Goal: Task Accomplishment & Management: Manage account settings

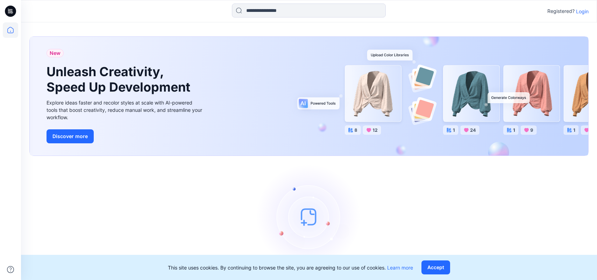
click at [581, 6] on div "Registered? Login" at bounding box center [309, 10] width 576 height 15
click at [586, 11] on p "Login" at bounding box center [582, 11] width 13 height 7
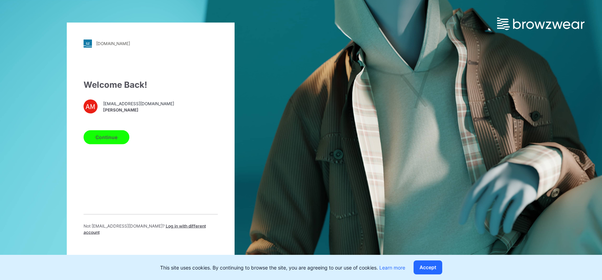
click at [99, 133] on div "Continue" at bounding box center [151, 135] width 134 height 17
click at [117, 140] on button "Continue" at bounding box center [107, 137] width 46 height 14
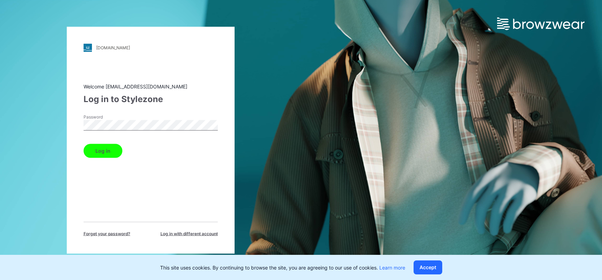
click at [101, 150] on button "Log in" at bounding box center [103, 151] width 39 height 14
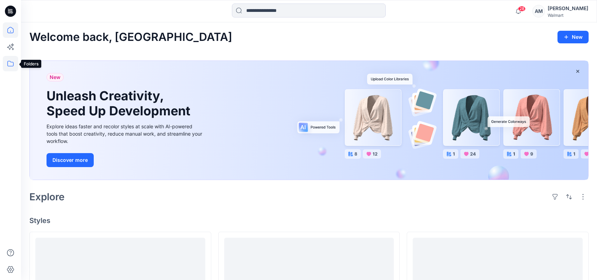
click at [8, 65] on icon at bounding box center [10, 64] width 6 height 6
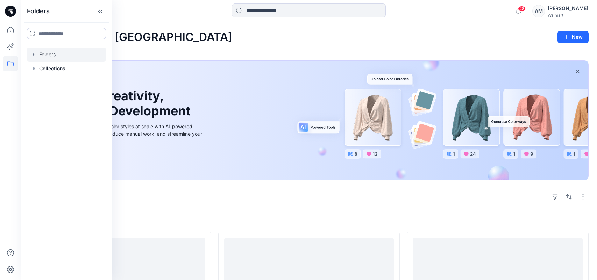
click at [50, 54] on div at bounding box center [67, 55] width 80 height 14
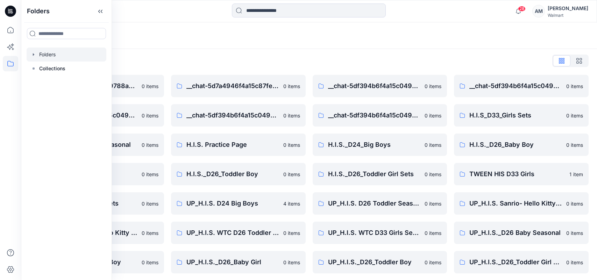
scroll to position [4, 0]
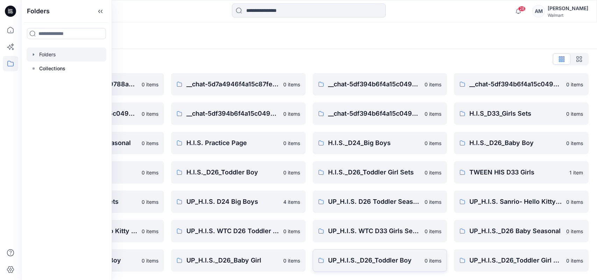
click at [400, 262] on p "UP_H.I.S._D26_Toddler Boy" at bounding box center [374, 261] width 93 height 10
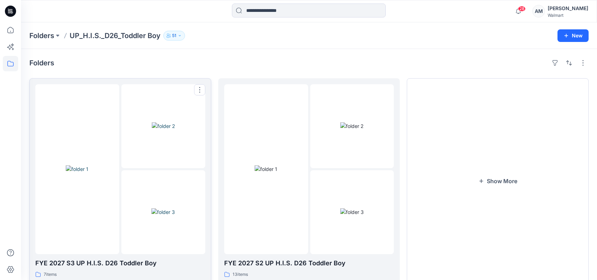
click at [89, 173] on img at bounding box center [77, 168] width 23 height 7
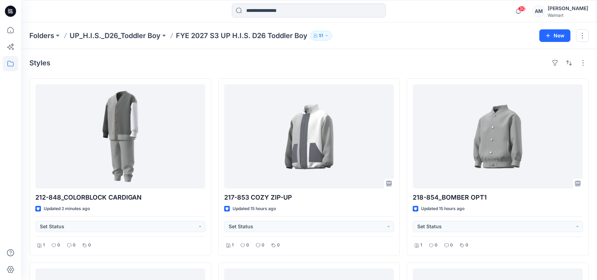
click at [482, 27] on div "Folders UP_H.I.S._D26_Toddler Boy FYE 2027 S3 UP H.I.S. D26 Toddler Boy 51 New" at bounding box center [309, 35] width 576 height 27
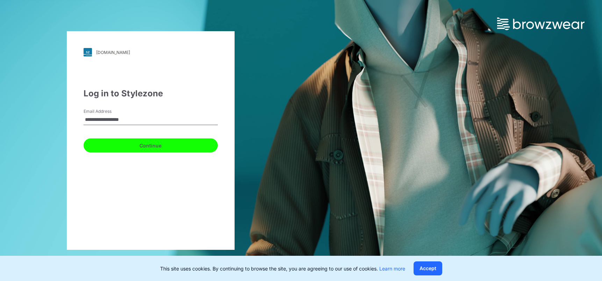
drag, startPoint x: 143, startPoint y: 146, endPoint x: 179, endPoint y: 150, distance: 35.9
click at [143, 146] on button "Continue" at bounding box center [151, 145] width 134 height 14
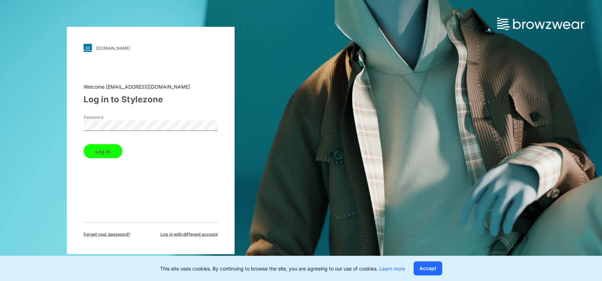
click at [103, 151] on button "Log in" at bounding box center [103, 151] width 39 height 14
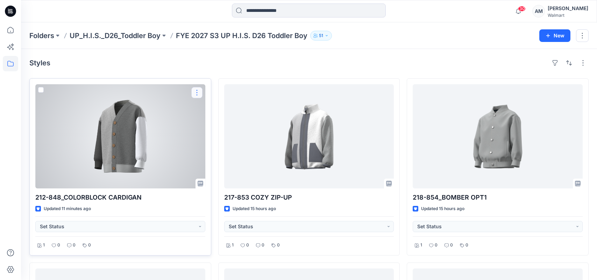
click at [197, 87] on button "button" at bounding box center [196, 92] width 11 height 11
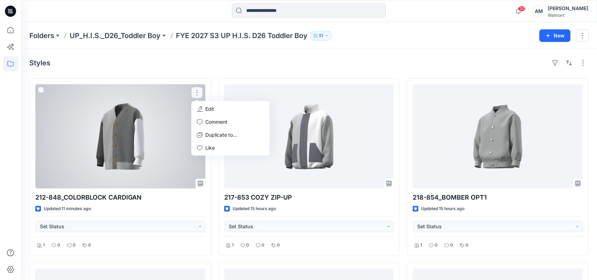
click at [211, 110] on p "Edit" at bounding box center [209, 108] width 9 height 7
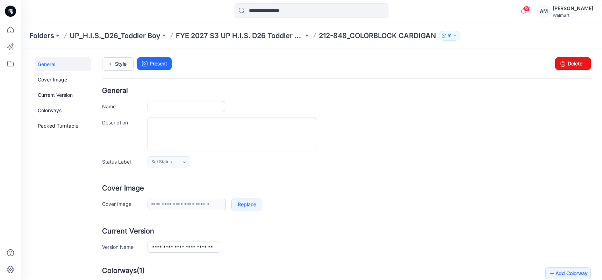
type input "**********"
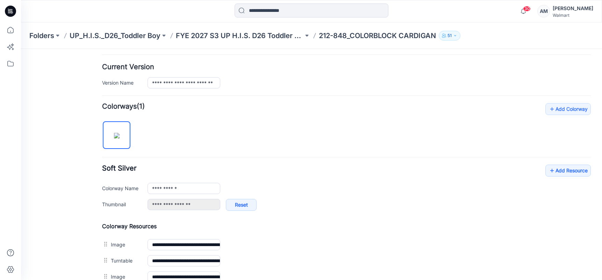
scroll to position [210, 0]
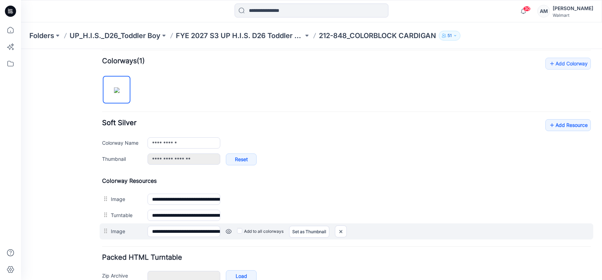
click at [228, 231] on link at bounding box center [229, 232] width 6 height 6
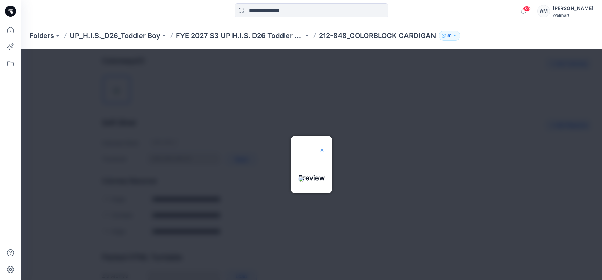
click at [325, 148] on img at bounding box center [322, 151] width 6 height 6
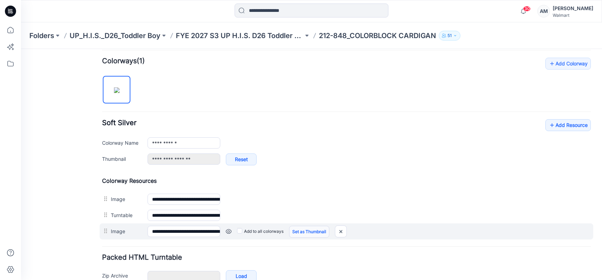
click at [310, 233] on link "Set as Thumbnail" at bounding box center [309, 232] width 40 height 12
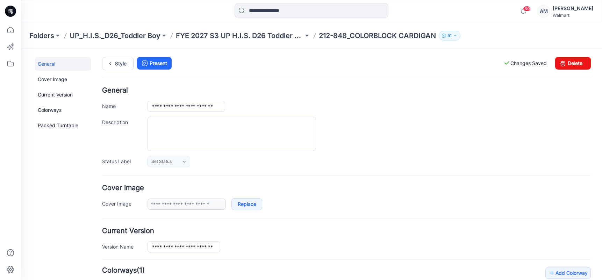
scroll to position [0, 0]
click at [261, 34] on p "FYE 2027 S3 UP H.I.S. D26 Toddler Boy" at bounding box center [240, 36] width 128 height 10
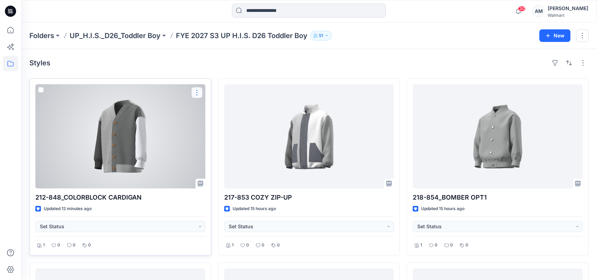
drag, startPoint x: 196, startPoint y: 92, endPoint x: 200, endPoint y: 93, distance: 4.9
click at [196, 92] on button "button" at bounding box center [196, 92] width 11 height 11
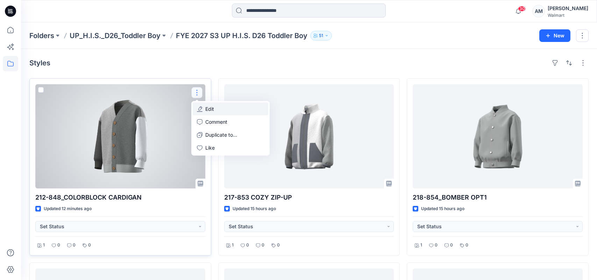
click at [213, 111] on p "Edit" at bounding box center [209, 108] width 9 height 7
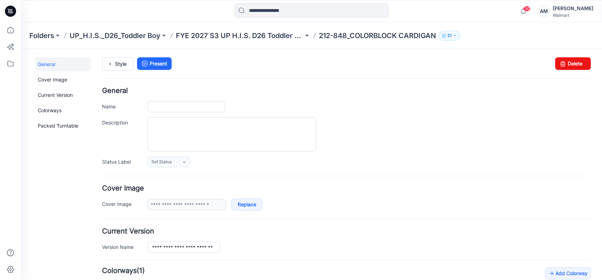
type input "**********"
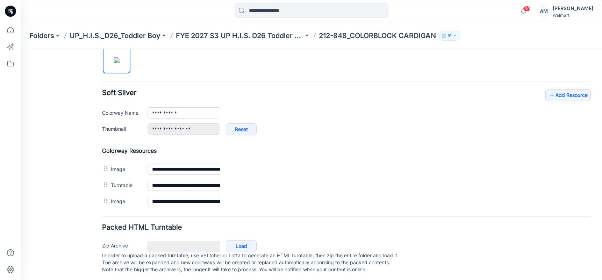
scroll to position [249, 0]
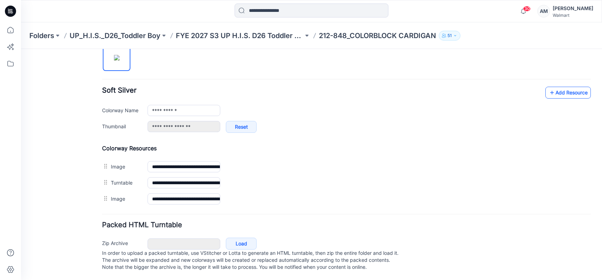
click at [572, 87] on link "Add Resource" at bounding box center [568, 93] width 45 height 12
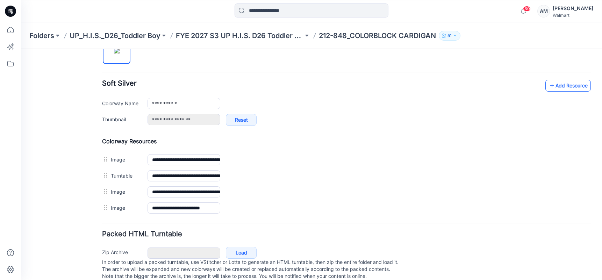
click at [558, 85] on link "Add Resource" at bounding box center [568, 86] width 45 height 12
click at [573, 259] on p "In order to upload a packed turntable, use VStitcher or Lotta to generate an HT…" at bounding box center [346, 269] width 489 height 21
click at [564, 87] on link "Add Resource" at bounding box center [568, 86] width 45 height 12
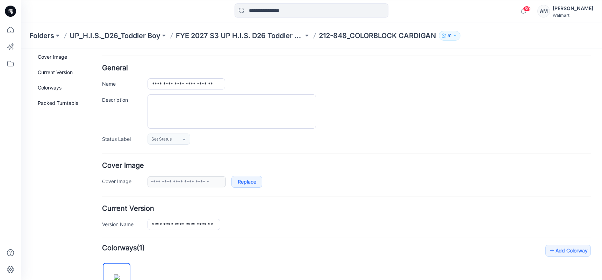
scroll to position [0, 0]
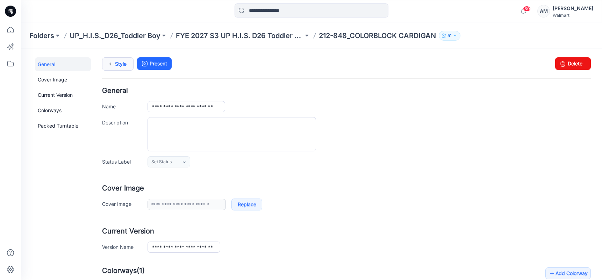
click at [110, 65] on icon at bounding box center [110, 64] width 10 height 13
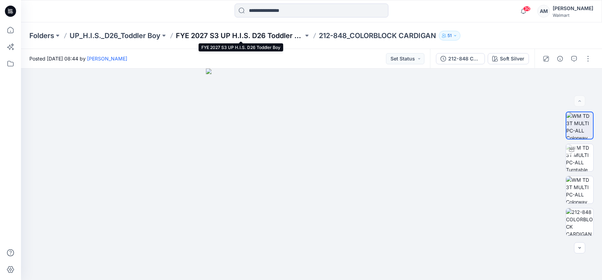
click at [254, 37] on p "FYE 2027 S3 UP H.I.S. D26 Toddler Boy" at bounding box center [240, 36] width 128 height 10
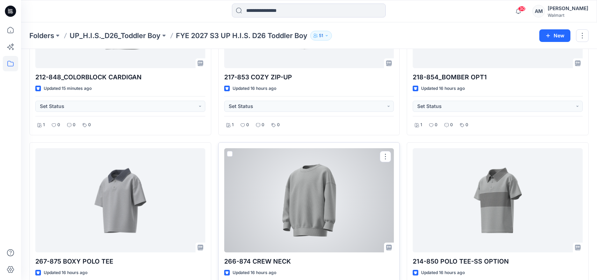
scroll to position [108, 0]
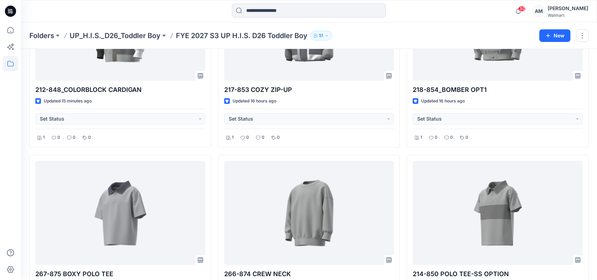
click at [486, 12] on div "30 Notifications Your style 212-848_COLORBLOCK CARDIGAN is ready 17 minutes ago…" at bounding box center [309, 10] width 576 height 15
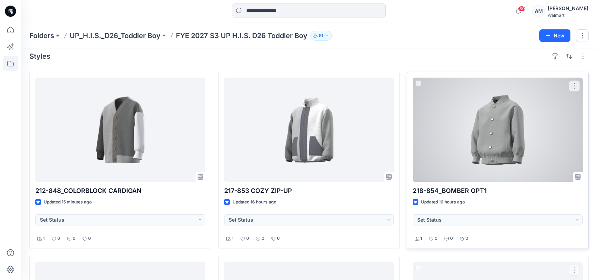
scroll to position [0, 0]
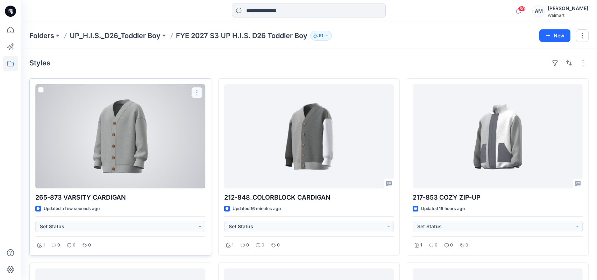
click at [199, 91] on button "button" at bounding box center [196, 92] width 11 height 11
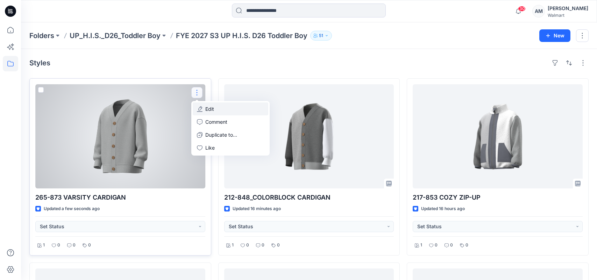
click at [217, 111] on button "Edit" at bounding box center [231, 109] width 76 height 13
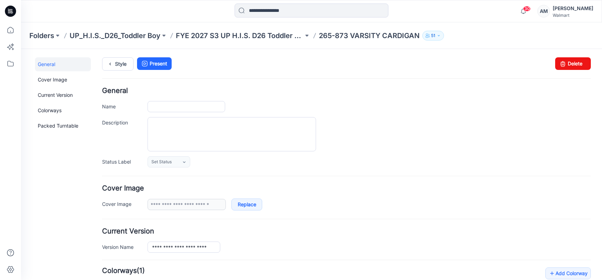
type input "**********"
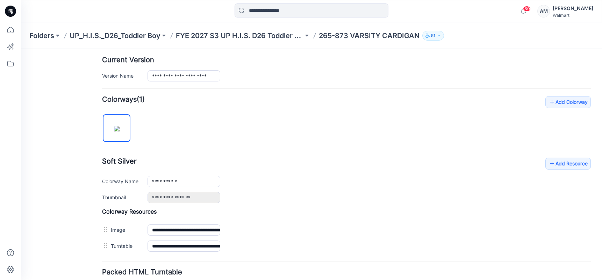
scroll to position [175, 0]
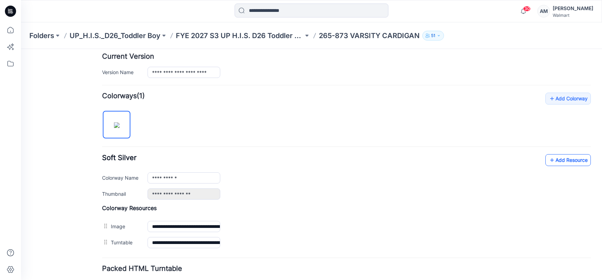
click at [562, 158] on link "Add Resource" at bounding box center [568, 160] width 45 height 12
click at [241, 40] on p "FYE 2027 S3 UP H.I.S. D26 Toddler Boy" at bounding box center [240, 36] width 128 height 10
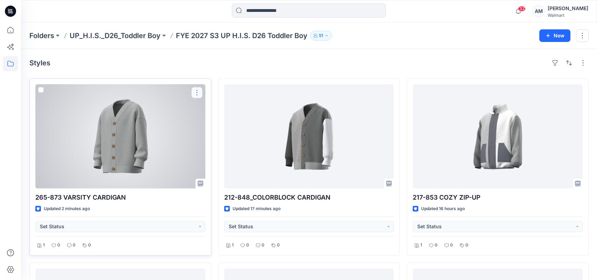
click at [197, 92] on button "button" at bounding box center [196, 92] width 11 height 11
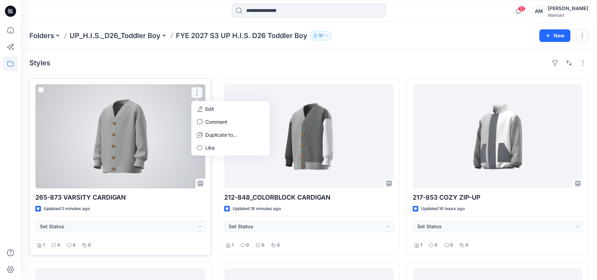
click at [216, 109] on button "Edit" at bounding box center [231, 109] width 76 height 13
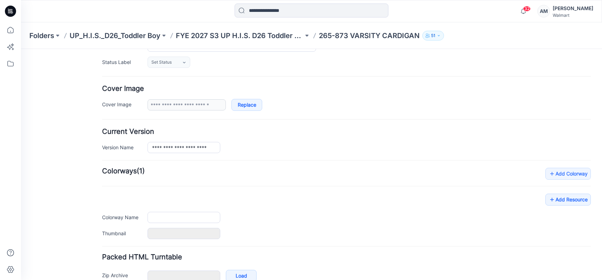
type input "**********"
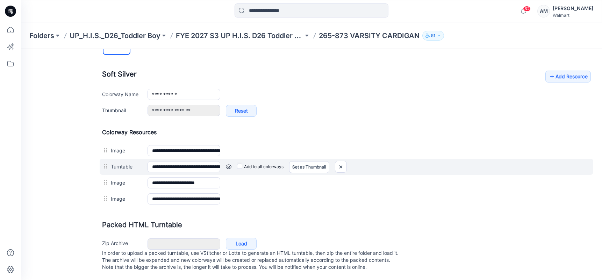
scroll to position [266, 0]
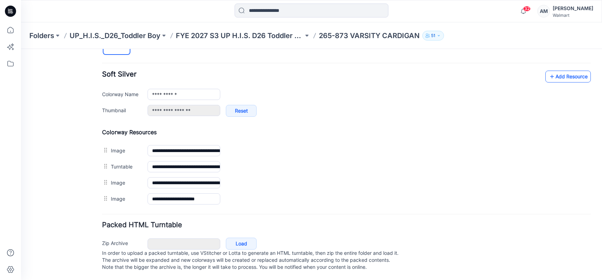
click at [571, 72] on link "Add Resource" at bounding box center [568, 77] width 45 height 12
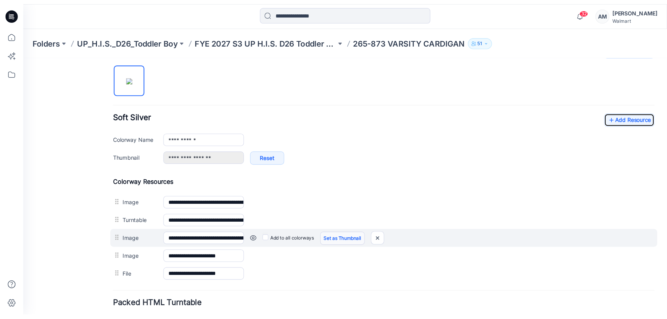
scroll to position [196, 0]
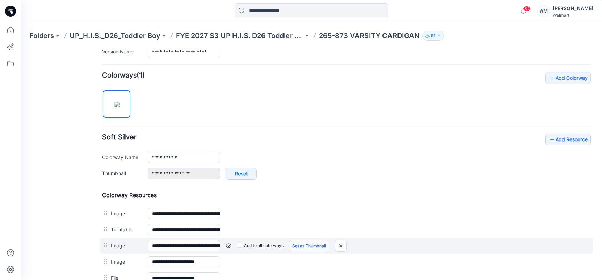
click at [310, 248] on link "Set as Thumbnail" at bounding box center [309, 246] width 40 height 12
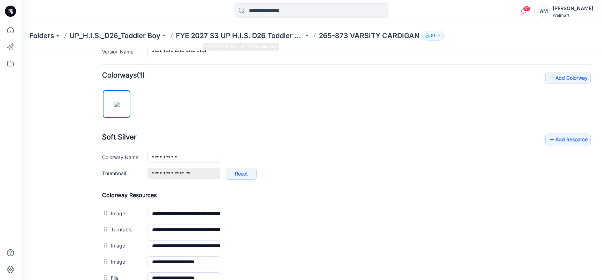
click at [265, 42] on div "Folders UP_H.I.S._D26_Toddler Boy FYE 2027 S3 UP H.I.S. D26 Toddler Boy 265-873…" at bounding box center [311, 35] width 581 height 27
click at [269, 35] on p "FYE 2027 S3 UP H.I.S. D26 Toddler Boy" at bounding box center [240, 36] width 128 height 10
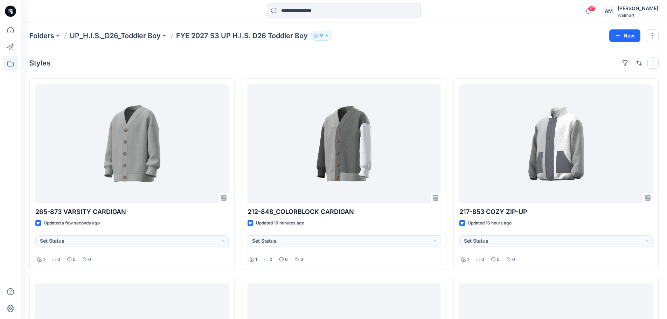
click at [602, 57] on button "button" at bounding box center [652, 62] width 11 height 11
click at [552, 70] on p "Grid" at bounding box center [562, 73] width 35 height 8
